Goal: Task Accomplishment & Management: Manage account settings

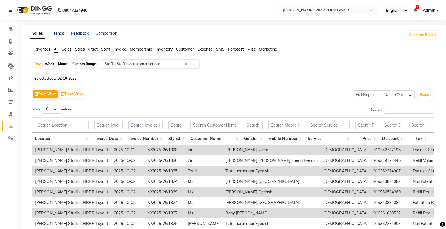
select select "full_report"
select select "csv"
click at [8, 29] on span at bounding box center [11, 29] width 10 height 7
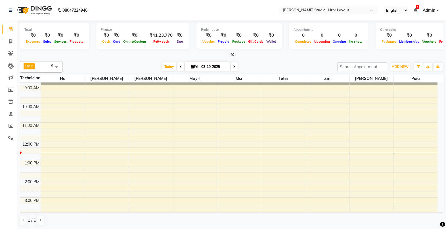
scroll to position [21, 0]
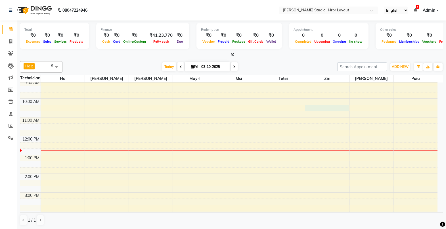
click at [317, 106] on div "8:00 AM 9:00 AM 10:00 AM 11:00 AM 12:00 PM 1:00 PM 2:00 PM 3:00 PM 4:00 PM 5:00…" at bounding box center [229, 183] width 418 height 244
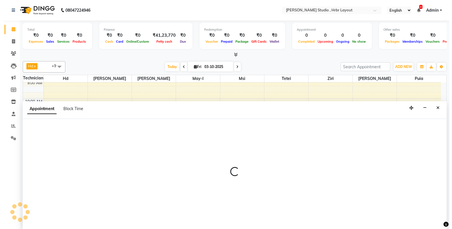
scroll to position [0, 0]
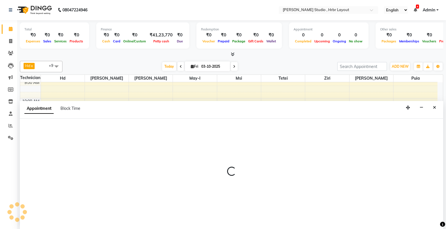
select select "32531"
select select "tentative"
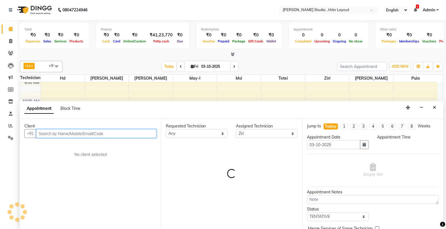
select select "615"
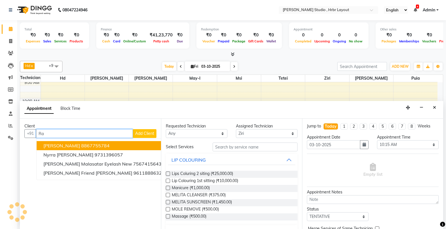
type input "R"
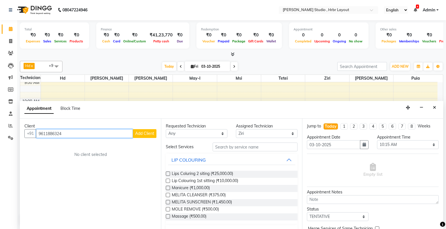
type input "9611886324"
click at [143, 135] on span "Add Client" at bounding box center [144, 133] width 19 height 5
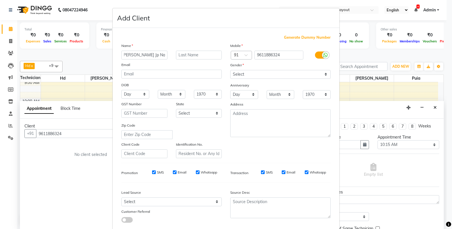
scroll to position [0, 3]
type input "[PERSON_NAME] Jp Nagar"
click at [254, 76] on select "Select [DEMOGRAPHIC_DATA] [DEMOGRAPHIC_DATA] Other Prefer Not To Say" at bounding box center [280, 74] width 100 height 9
select select "[DEMOGRAPHIC_DATA]"
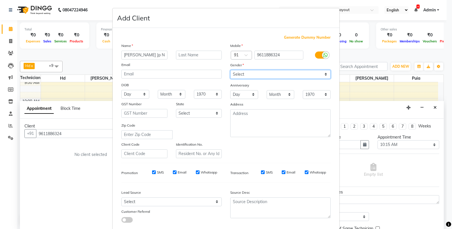
click at [230, 70] on select "Select [DEMOGRAPHIC_DATA] [DEMOGRAPHIC_DATA] Other Prefer Not To Say" at bounding box center [280, 74] width 100 height 9
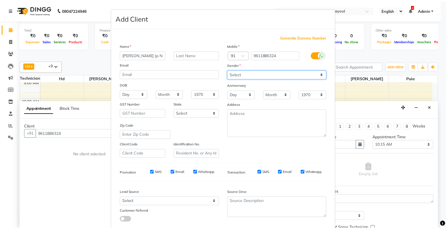
scroll to position [33, 0]
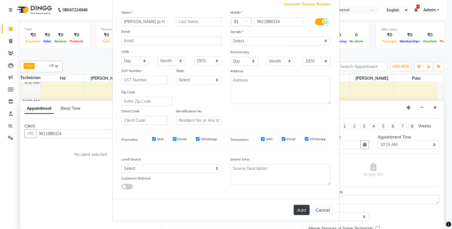
click at [303, 210] on button "Add" at bounding box center [302, 210] width 16 height 10
select select
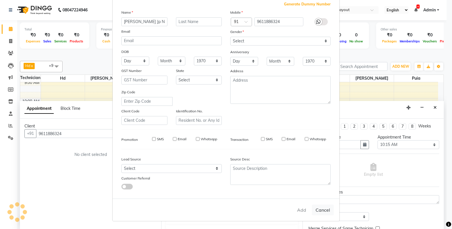
select select
checkbox input "false"
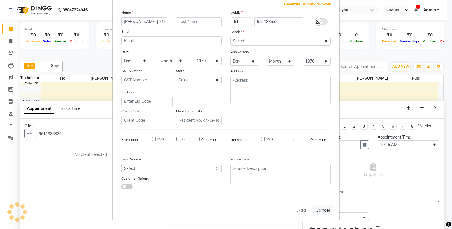
checkbox input "false"
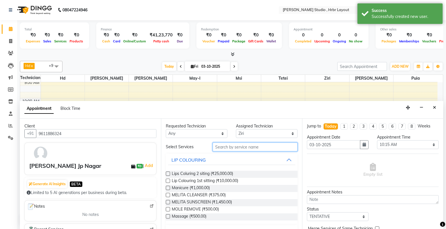
click at [217, 147] on input "text" at bounding box center [255, 146] width 85 height 9
type input "E"
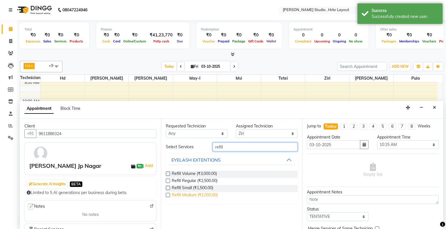
type input "refill"
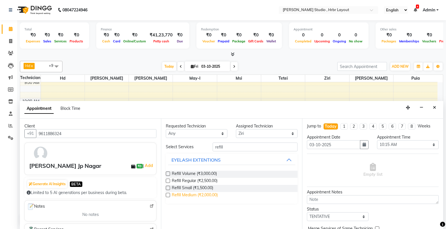
click at [179, 192] on span "Refill Medium (₹2,000.00)" at bounding box center [195, 195] width 46 height 7
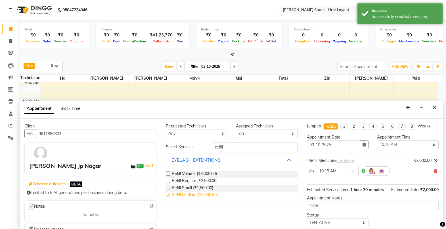
checkbox input "false"
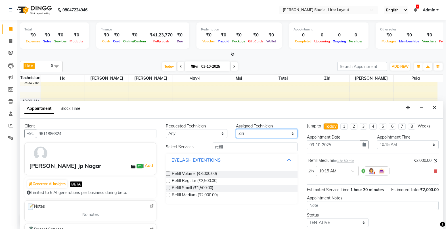
click at [282, 131] on select "Select [PERSON_NAME] Didiki Nail Arts Hd [PERSON_NAME] [PERSON_NAME] [PERSON_NA…" at bounding box center [267, 133] width 62 height 9
select select "92398"
click at [236, 129] on select "Select [PERSON_NAME] Didiki Nail Arts Hd [PERSON_NAME] [PERSON_NAME] [PERSON_NA…" at bounding box center [267, 133] width 62 height 9
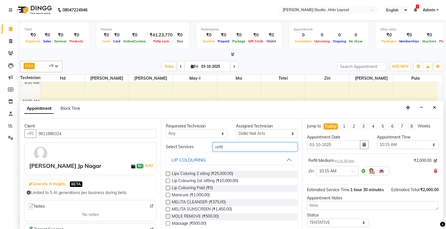
click at [224, 148] on input "refill" at bounding box center [255, 146] width 85 height 9
type input "r"
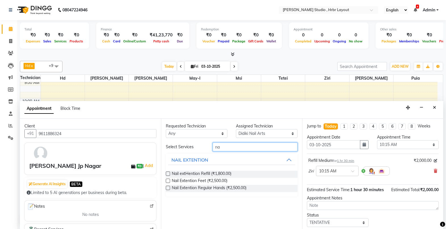
type input "n"
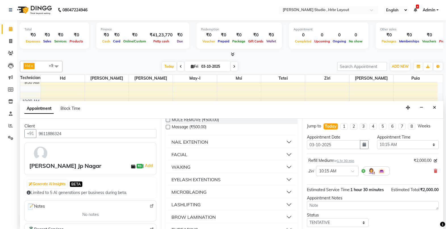
scroll to position [0, 0]
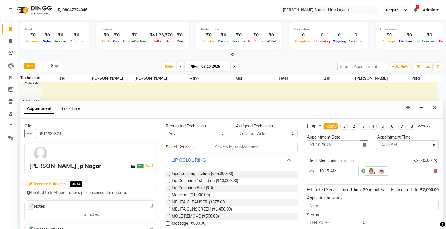
click at [226, 141] on div "Requested Technician Any [PERSON_NAME] Didiki Nail Arts Hd [PERSON_NAME] [PERSO…" at bounding box center [231, 174] width 141 height 110
click at [222, 147] on input "text" at bounding box center [255, 146] width 85 height 9
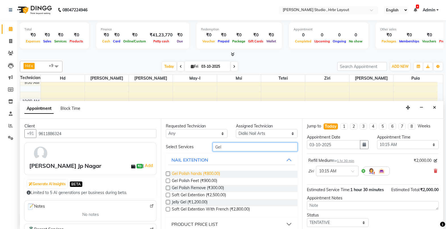
type input "Gel"
click at [204, 171] on span "Gel Polish hands (₹800.00)" at bounding box center [196, 174] width 48 height 7
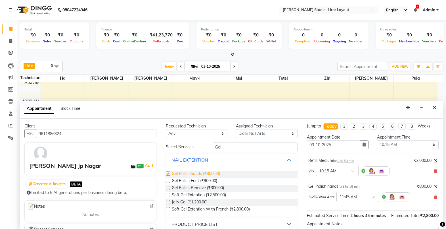
checkbox input "false"
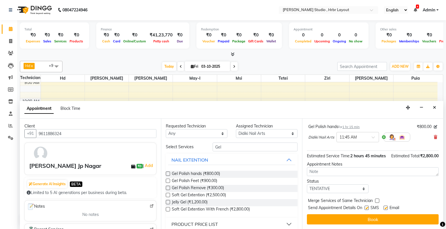
scroll to position [66, 0]
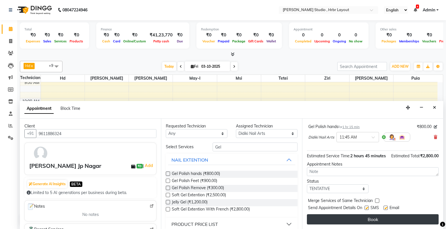
click at [354, 222] on button "Book" at bounding box center [373, 219] width 132 height 10
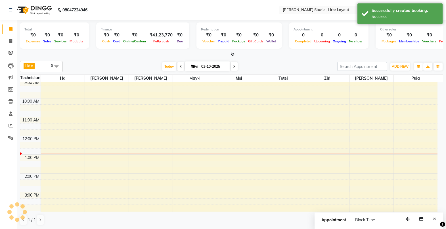
scroll to position [0, 0]
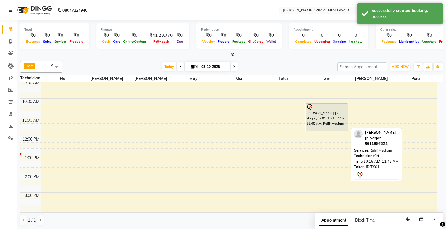
click at [317, 115] on div "[PERSON_NAME] Jp Nagar, TK01, 10:15 AM-11:45 AM, Refill Medium" at bounding box center [326, 116] width 41 height 27
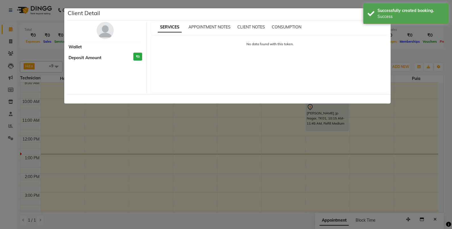
select select "7"
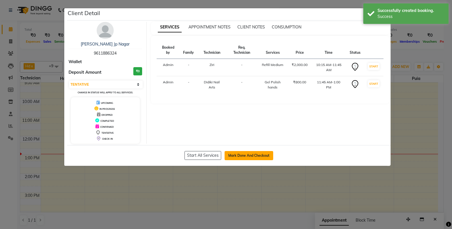
click at [237, 155] on button "Mark Done And Checkout" at bounding box center [249, 155] width 49 height 9
select select "5084"
select select "service"
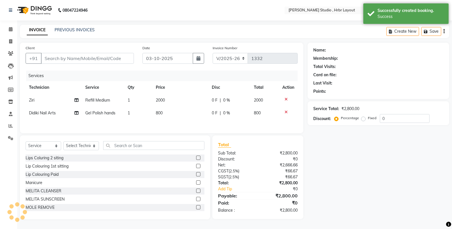
type input "9611886324"
select select "92398"
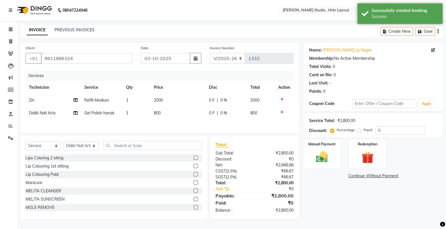
click at [161, 113] on span "800" at bounding box center [157, 112] width 7 height 5
select select "92398"
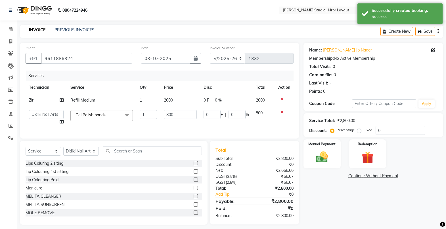
click at [161, 113] on td "800" at bounding box center [181, 118] width 40 height 22
click at [177, 114] on input "800" at bounding box center [180, 114] width 33 height 9
type input "8"
type input "1300"
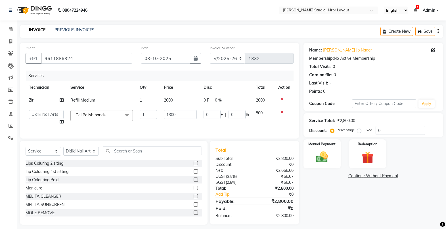
click at [208, 101] on td "0 F | 0 %" at bounding box center [226, 100] width 52 height 13
select select "32531"
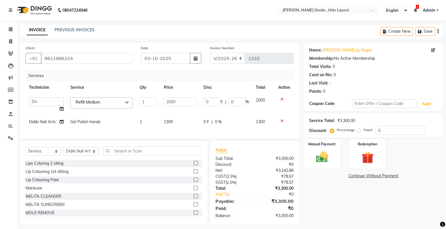
click at [208, 101] on input "0" at bounding box center [212, 101] width 17 height 9
type input "200"
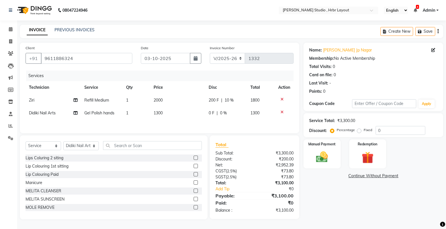
click at [194, 111] on tbody "Ziri Refill Medium 1 2000 200 F | 10 % 1800 Didiki Nail Arts Gel Polish hands 1…" at bounding box center [160, 107] width 268 height 26
click at [317, 159] on img at bounding box center [322, 157] width 20 height 14
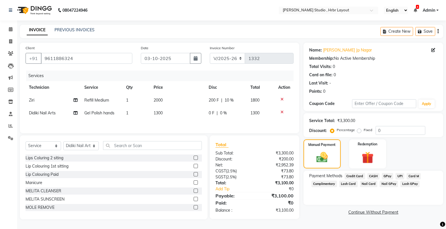
click at [404, 183] on span "Lash GPay" at bounding box center [410, 183] width 19 height 7
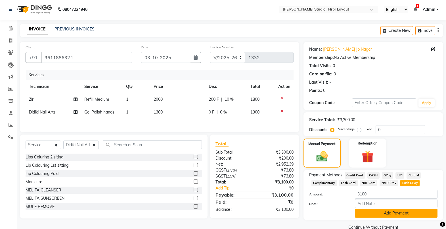
click at [386, 212] on button "Add Payment" at bounding box center [396, 213] width 83 height 9
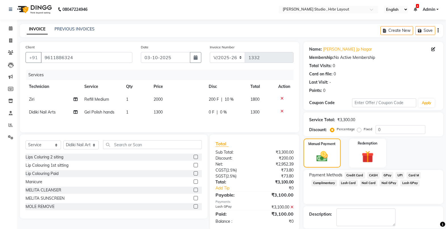
scroll to position [28, 0]
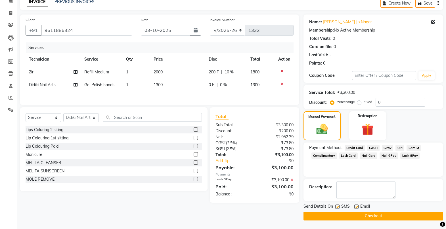
click at [354, 218] on button "Checkout" at bounding box center [374, 215] width 140 height 9
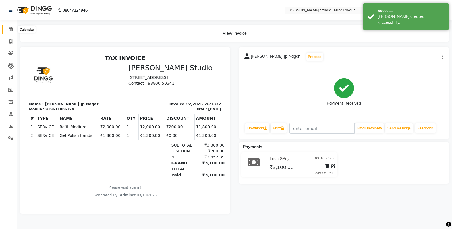
click at [12, 30] on icon at bounding box center [11, 29] width 4 height 4
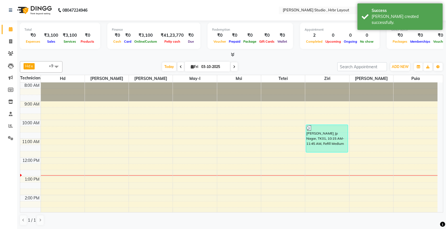
scroll to position [15, 0]
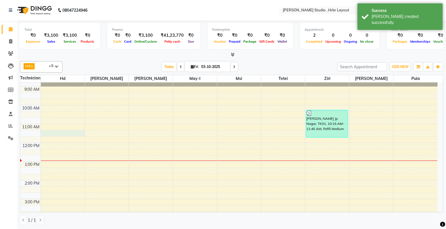
click at [49, 135] on div "8:00 AM 9:00 AM 10:00 AM 11:00 AM 12:00 PM 1:00 PM 2:00 PM 3:00 PM 4:00 PM 5:00…" at bounding box center [229, 190] width 418 height 244
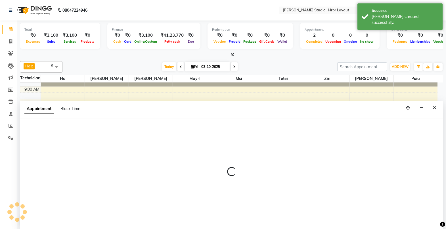
scroll to position [0, 0]
select select "32532"
select select "tentative"
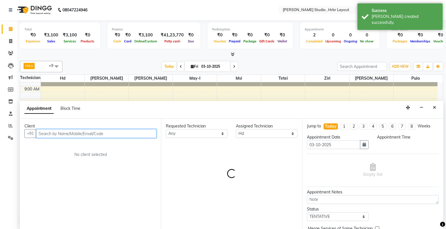
select select "675"
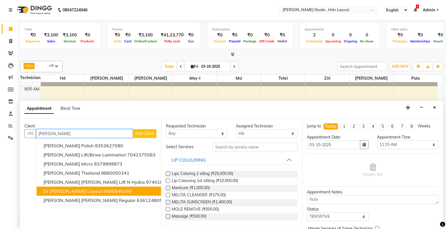
click at [63, 189] on span "Dr [PERSON_NAME] layout" at bounding box center [72, 191] width 59 height 6
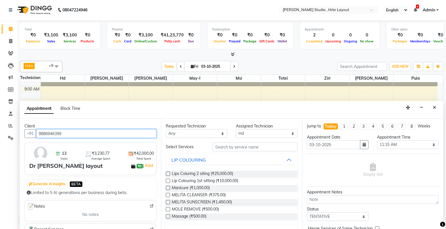
type input "9886946399"
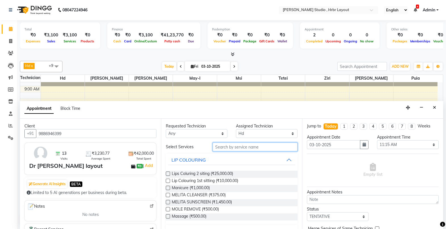
click at [229, 146] on input "text" at bounding box center [255, 146] width 85 height 9
type input "Eye"
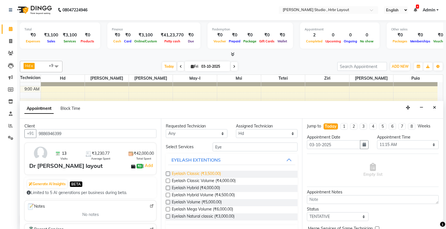
click at [188, 175] on span "Eyelash Classic (₹3,500.00)" at bounding box center [196, 174] width 49 height 7
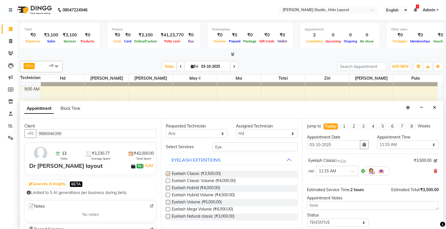
checkbox input "false"
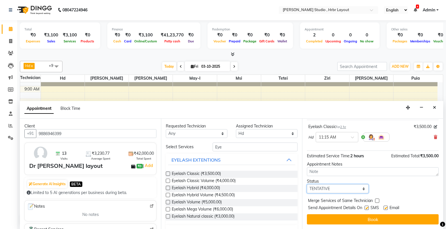
click at [356, 191] on select "Select TENTATIVE CONFIRM CHECK-IN UPCOMING" at bounding box center [338, 188] width 62 height 9
select select "check-in"
click at [307, 184] on select "Select TENTATIVE CONFIRM CHECK-IN UPCOMING" at bounding box center [338, 188] width 62 height 9
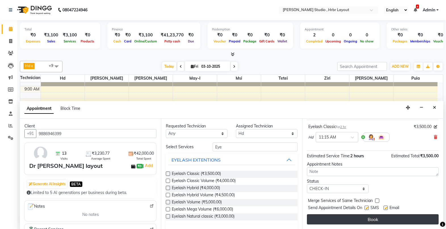
click at [347, 223] on button "Book" at bounding box center [373, 219] width 132 height 10
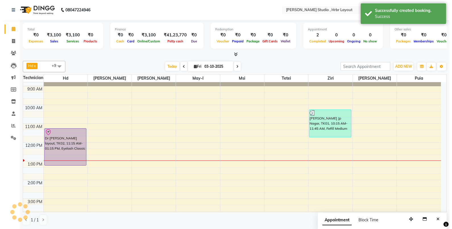
scroll to position [0, 0]
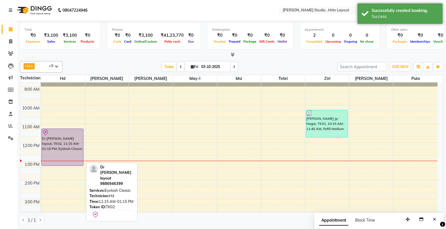
click at [72, 137] on div "Dr [PERSON_NAME] layout, TK02, 11:15 AM-01:15 PM, Eyelash Classic" at bounding box center [62, 147] width 41 height 37
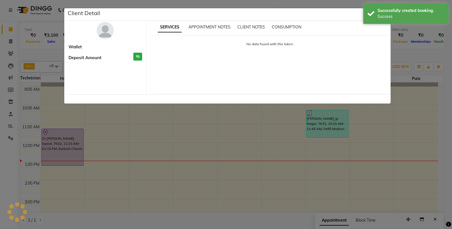
select select "8"
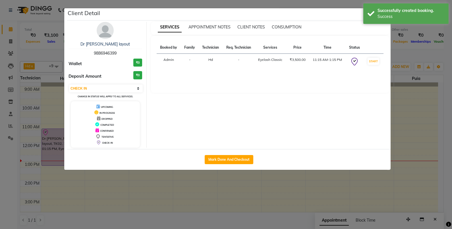
click at [109, 47] on div "Dr [PERSON_NAME] layout" at bounding box center [105, 44] width 74 height 6
click at [109, 45] on link "Dr [PERSON_NAME] layout" at bounding box center [104, 43] width 49 height 5
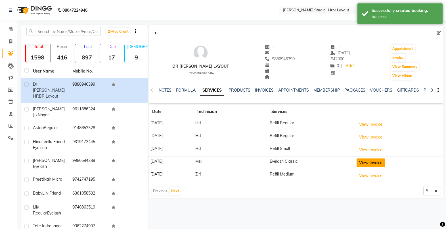
click at [377, 164] on button "View Invoice" at bounding box center [371, 162] width 28 height 9
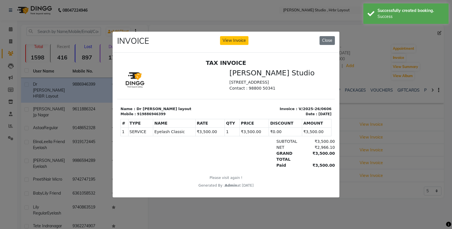
click at [378, 196] on ngb-modal-window "INVOICE View Invoice Close" at bounding box center [226, 114] width 452 height 229
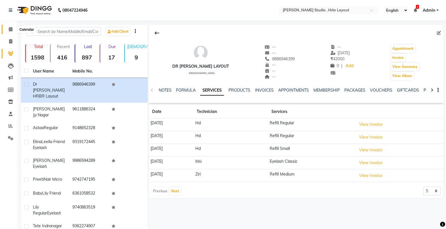
click at [10, 28] on icon at bounding box center [11, 29] width 4 height 4
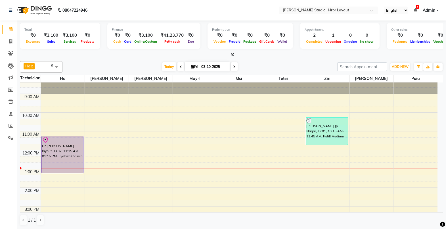
scroll to position [2, 0]
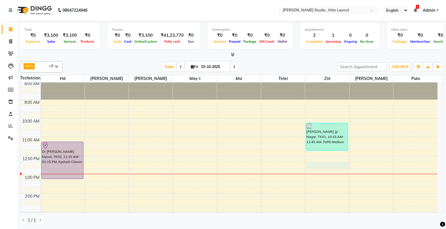
click at [312, 165] on div "8:00 AM 9:00 AM 10:00 AM 11:00 AM 12:00 PM 1:00 PM 2:00 PM 3:00 PM 4:00 PM 5:00…" at bounding box center [229, 203] width 418 height 244
select select "32531"
select select "tentative"
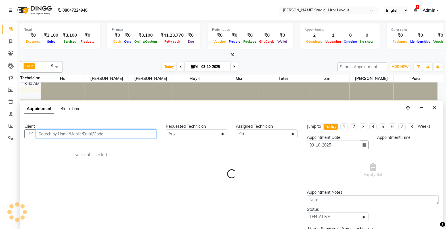
select select "735"
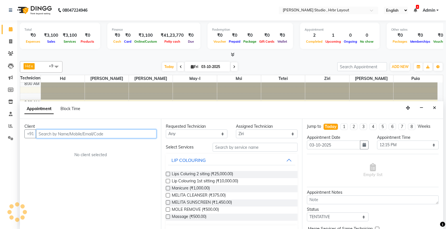
scroll to position [0, 0]
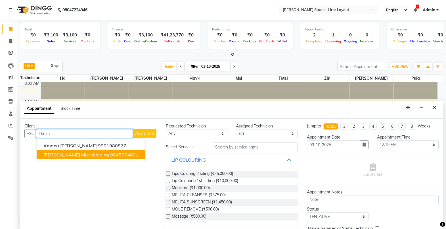
click at [110, 153] on ngb-highlight "9845074891" at bounding box center [124, 155] width 28 height 6
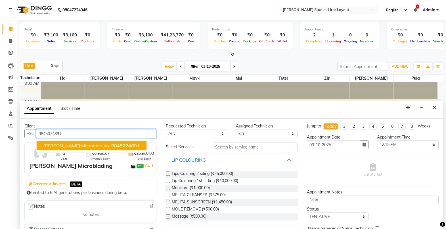
type input "9845074891"
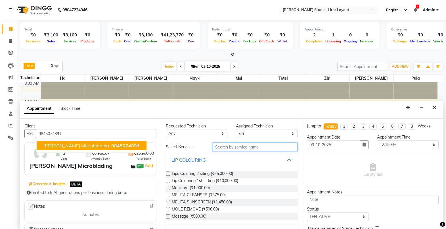
click at [244, 147] on input "text" at bounding box center [255, 146] width 85 height 9
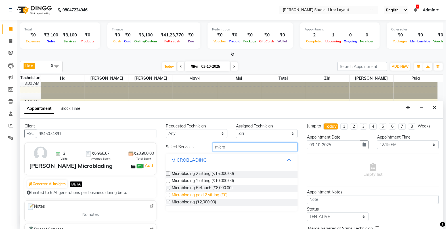
type input "micro"
click at [180, 193] on span "Microblading paid 2 sitting (₹0)" at bounding box center [200, 195] width 56 height 7
checkbox input "false"
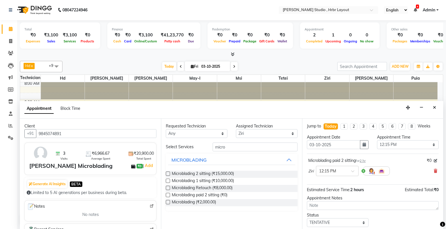
scroll to position [34, 0]
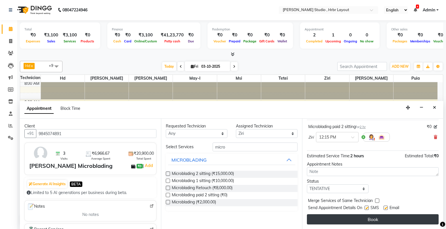
click at [354, 216] on button "Book" at bounding box center [373, 219] width 132 height 10
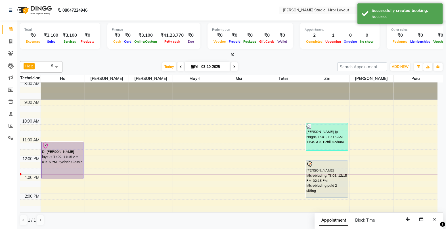
scroll to position [14, 0]
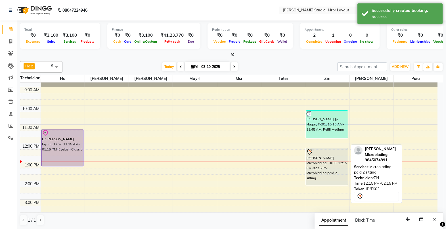
click at [344, 153] on div at bounding box center [327, 151] width 41 height 7
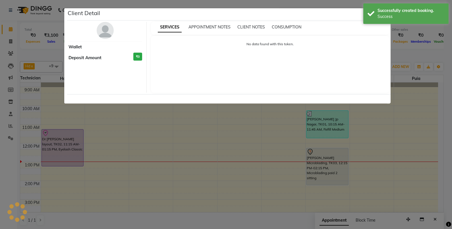
click at [267, 121] on ngb-modal-window "Client Detail Wallet Deposit Amount ₹0 SERVICES APPOINTMENT NOTES CLIENT NOTES …" at bounding box center [226, 114] width 452 height 229
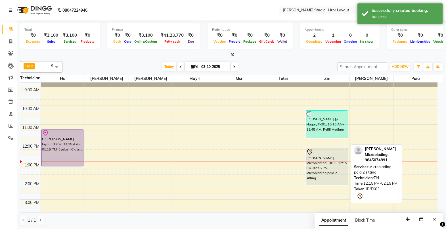
click at [330, 168] on div "[PERSON_NAME] Microblading, TK03, 12:15 PM-02:15 PM, Microblading paid 2 sitting" at bounding box center [326, 166] width 41 height 37
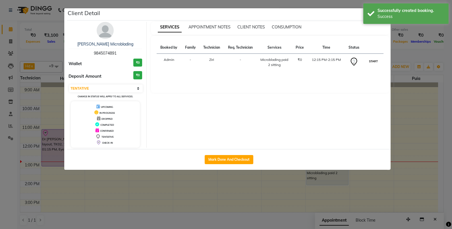
click at [371, 63] on button "START" at bounding box center [373, 61] width 12 height 7
select select "1"
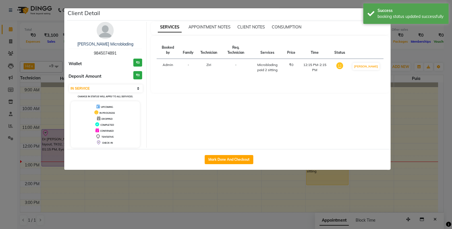
click at [414, 136] on ngb-modal-window "Client Detail [PERSON_NAME] Microblading 9845074891 Wallet ₹0 Deposit Amount ₹0…" at bounding box center [226, 114] width 452 height 229
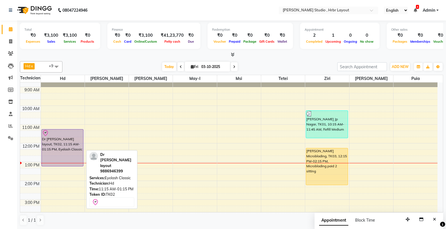
click at [81, 145] on div "Dr [PERSON_NAME] layout, TK02, 11:15 AM-01:15 PM, Eyelash Classic" at bounding box center [62, 147] width 41 height 37
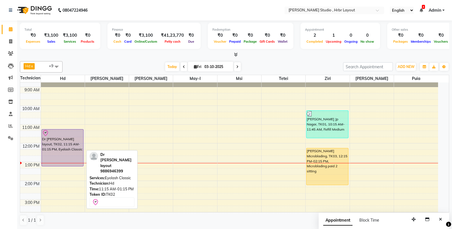
select select "8"
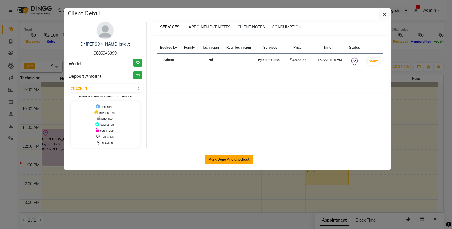
click at [232, 160] on button "Mark Done And Checkout" at bounding box center [229, 159] width 49 height 9
select select "service"
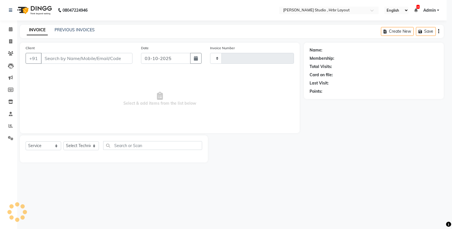
type input "1333"
select select "5084"
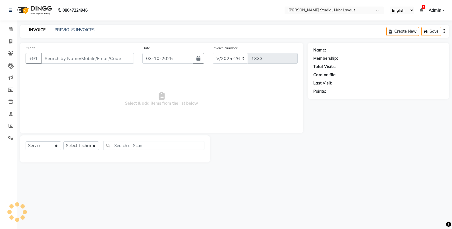
type input "9886946399"
select select "32532"
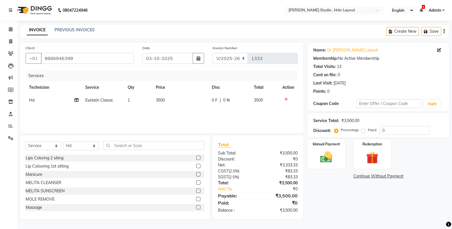
click at [104, 100] on span "Eyelash Classic" at bounding box center [99, 99] width 28 height 5
select select "32532"
click at [129, 103] on span at bounding box center [128, 102] width 11 height 11
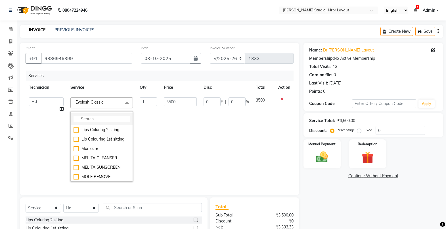
click at [94, 115] on li at bounding box center [102, 119] width 62 height 12
click at [90, 118] on input "multiselect-search" at bounding box center [102, 119] width 56 height 6
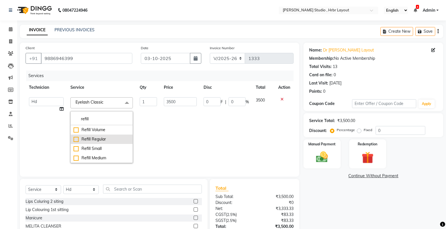
type input "refill"
click at [78, 140] on div "Refill Regular" at bounding box center [102, 139] width 56 height 6
checkbox input "true"
type input "2500"
click at [101, 145] on li "Refill Small" at bounding box center [102, 148] width 62 height 9
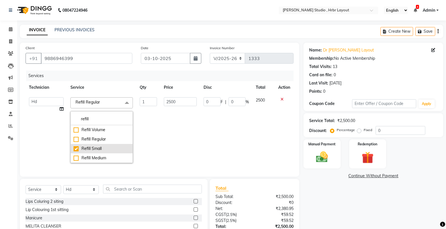
checkbox input "false"
checkbox input "true"
type input "1500"
click at [96, 154] on li "Refill Medium" at bounding box center [102, 157] width 62 height 9
checkbox input "false"
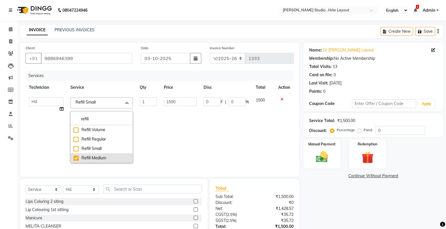
checkbox input "true"
type input "2000"
click at [178, 134] on td "2000" at bounding box center [181, 130] width 40 height 72
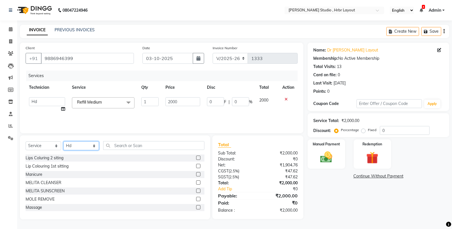
click at [93, 146] on select "Select Technician [PERSON_NAME] Nail Arts Hd [PERSON_NAME] [PERSON_NAME] [PERSO…" at bounding box center [81, 145] width 36 height 9
select select "92276"
click at [63, 141] on select "Select Technician [PERSON_NAME] Nail Arts Hd [PERSON_NAME] [PERSON_NAME] [PERSO…" at bounding box center [81, 145] width 36 height 9
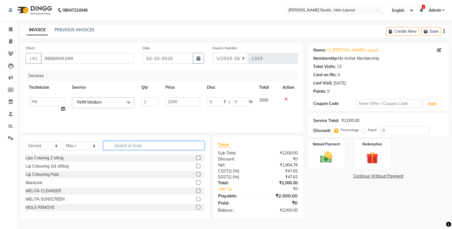
click at [119, 146] on input "text" at bounding box center [153, 145] width 101 height 9
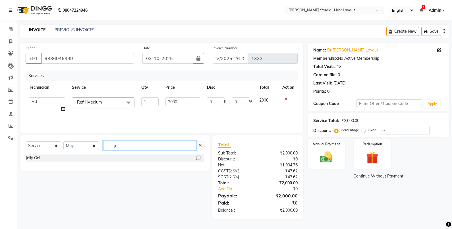
type input "jel"
click at [197, 156] on label at bounding box center [198, 157] width 4 height 4
click at [197, 156] on input "checkbox" at bounding box center [198, 158] width 4 height 4
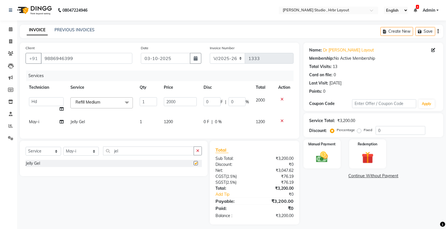
checkbox input "false"
click at [173, 122] on td "1200" at bounding box center [181, 121] width 40 height 13
select select "92276"
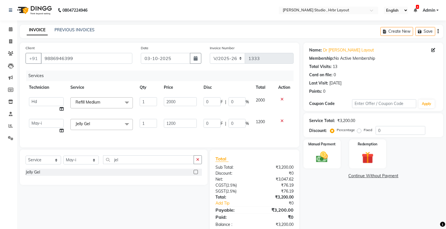
click at [173, 122] on input "1200" at bounding box center [180, 123] width 33 height 9
click at [171, 124] on input "1200" at bounding box center [180, 123] width 33 height 9
type input "1300"
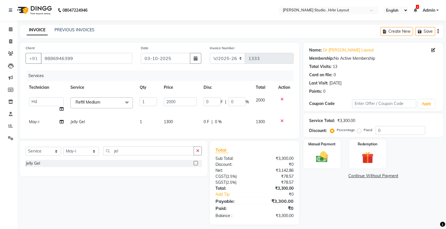
click at [179, 133] on div "Services Technician Service Qty Price Disc Total Action [PERSON_NAME] Didiki Na…" at bounding box center [160, 101] width 268 height 62
click at [92, 155] on select "Select Technician [PERSON_NAME] Nail Arts Hd [PERSON_NAME] [PERSON_NAME] [PERSO…" at bounding box center [81, 151] width 36 height 9
select select "84206"
click at [63, 152] on select "Select Technician [PERSON_NAME] Nail Arts Hd [PERSON_NAME] [PERSON_NAME] [PERSO…" at bounding box center [81, 151] width 36 height 9
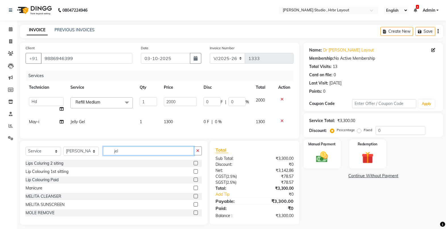
click at [121, 155] on input "jel" at bounding box center [148, 150] width 91 height 9
type input "j"
type input "gel"
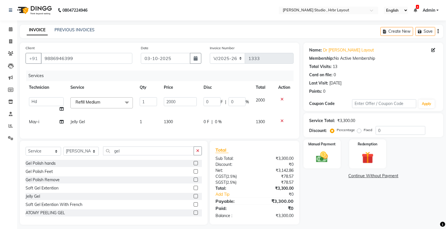
click at [194, 165] on label at bounding box center [196, 163] width 4 height 4
click at [194, 165] on input "checkbox" at bounding box center [196, 163] width 4 height 4
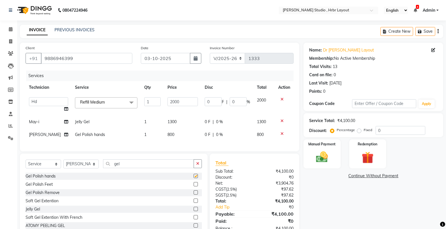
checkbox input "false"
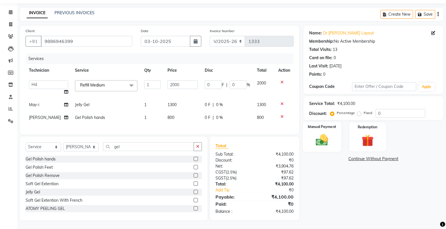
click at [325, 133] on img at bounding box center [322, 140] width 20 height 14
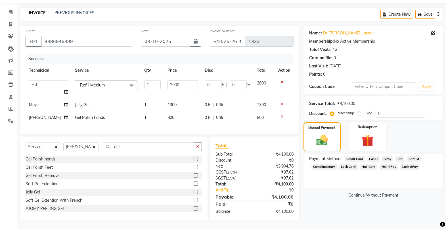
click at [375, 156] on span "CASH" at bounding box center [374, 159] width 12 height 7
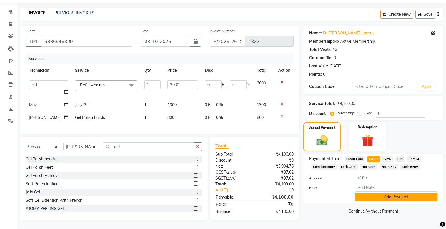
click at [376, 194] on button "Add Payment" at bounding box center [396, 196] width 83 height 9
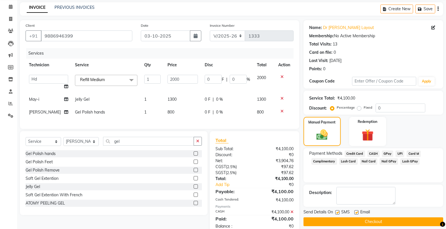
scroll to position [42, 0]
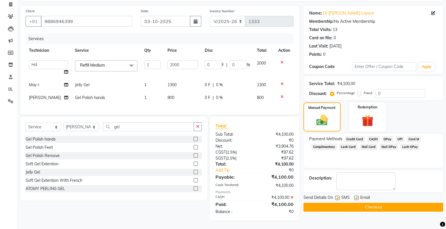
click at [369, 203] on button "Checkout" at bounding box center [374, 207] width 140 height 9
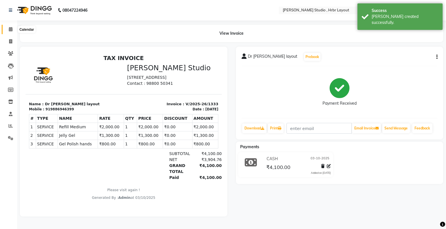
click at [12, 28] on icon at bounding box center [11, 29] width 4 height 4
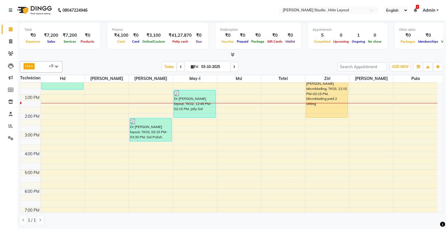
scroll to position [42, 0]
